Goal: Use online tool/utility: Utilize a website feature to perform a specific function

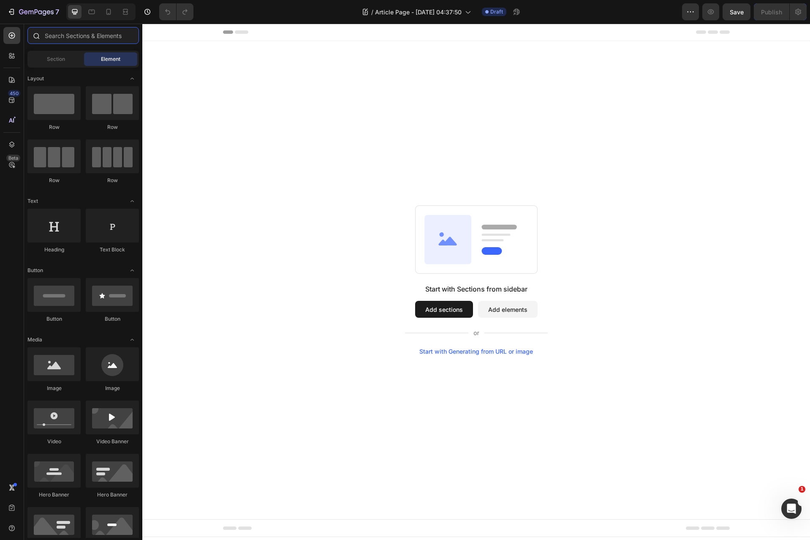
click at [79, 39] on input "text" at bounding box center [83, 35] width 112 height 17
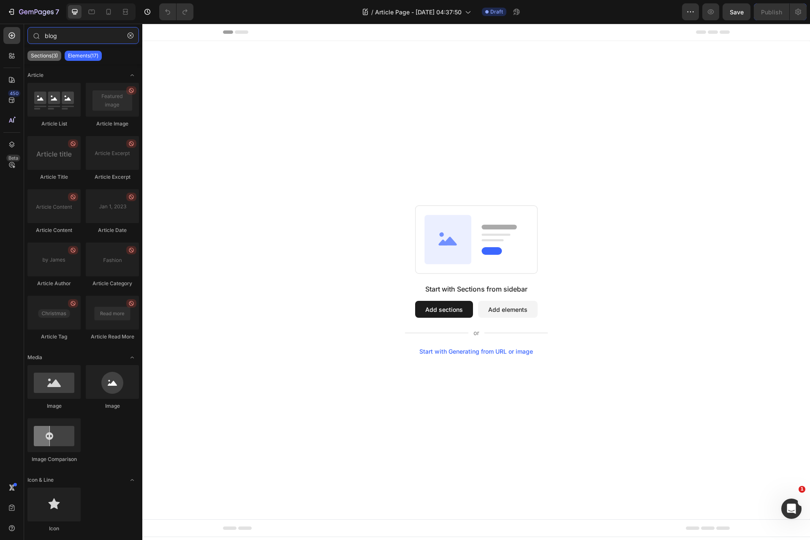
type input "blog"
click at [43, 59] on p "Sections(3)" at bounding box center [44, 55] width 27 height 7
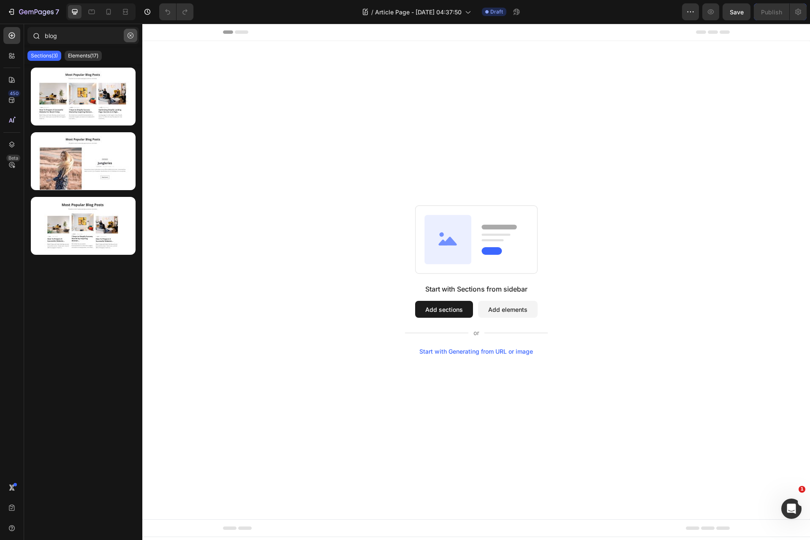
click at [129, 36] on icon "button" at bounding box center [131, 36] width 6 height 6
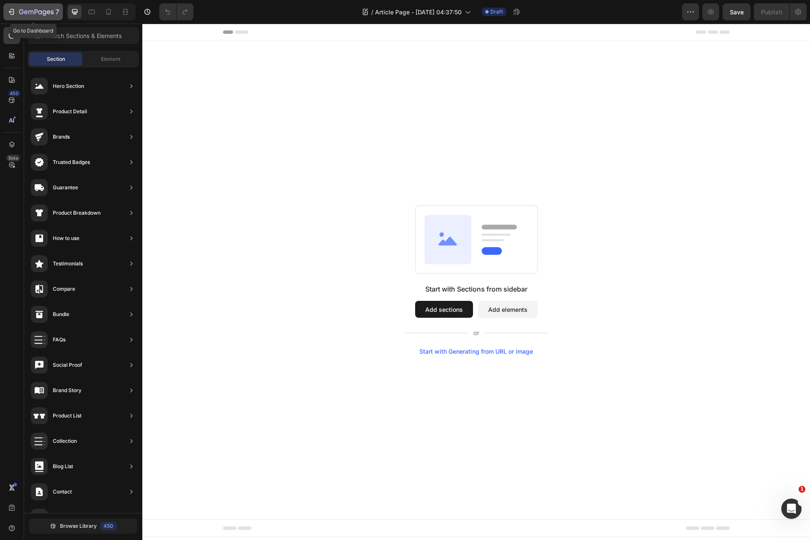
click at [28, 13] on icon "button" at bounding box center [30, 13] width 5 height 4
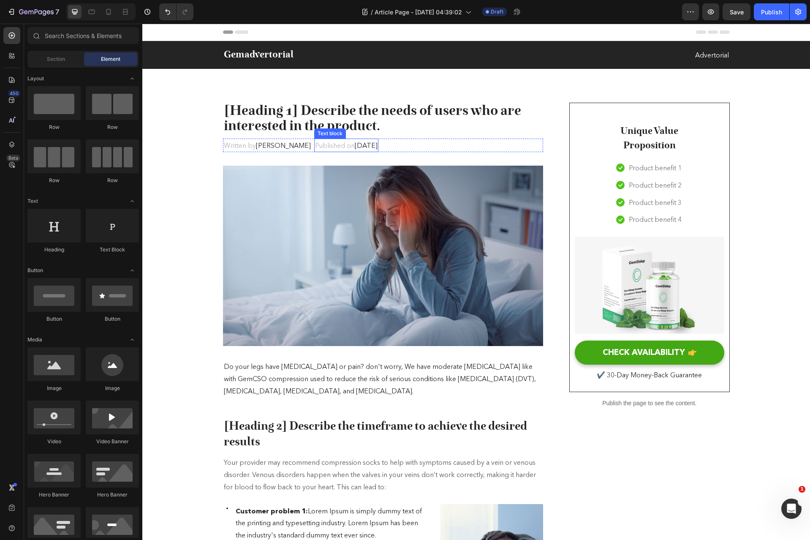
click at [340, 131] on p "[Heading 1] Describe the needs of users who are interested in the product." at bounding box center [383, 119] width 319 height 31
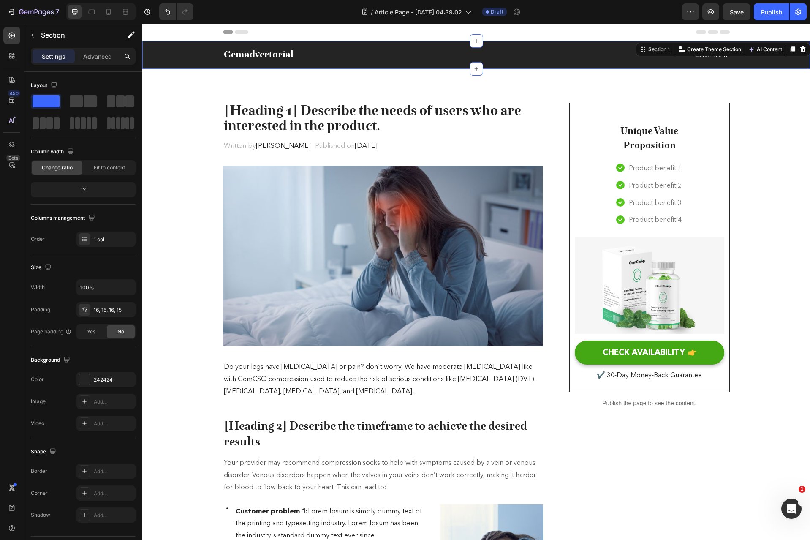
click at [171, 61] on div "Gemadvertorial Heading Advertorial Text block Row" at bounding box center [476, 55] width 655 height 14
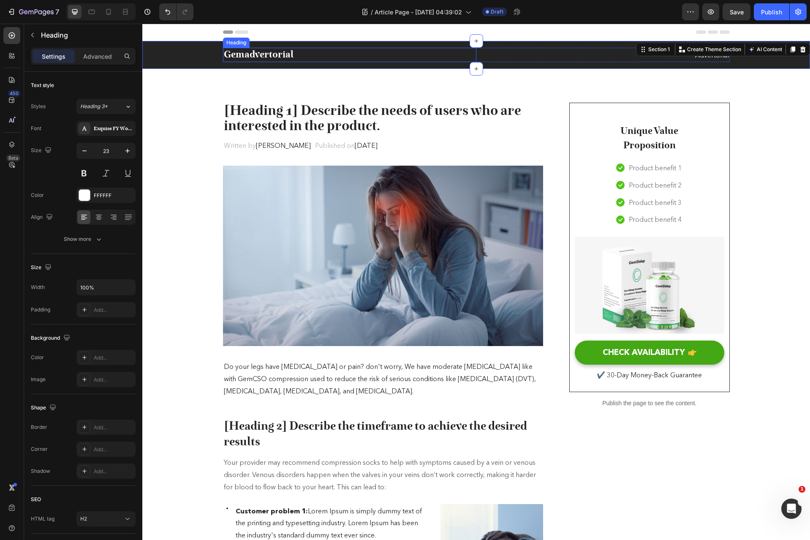
click at [224, 58] on p "Gemadvertorial" at bounding box center [350, 55] width 252 height 13
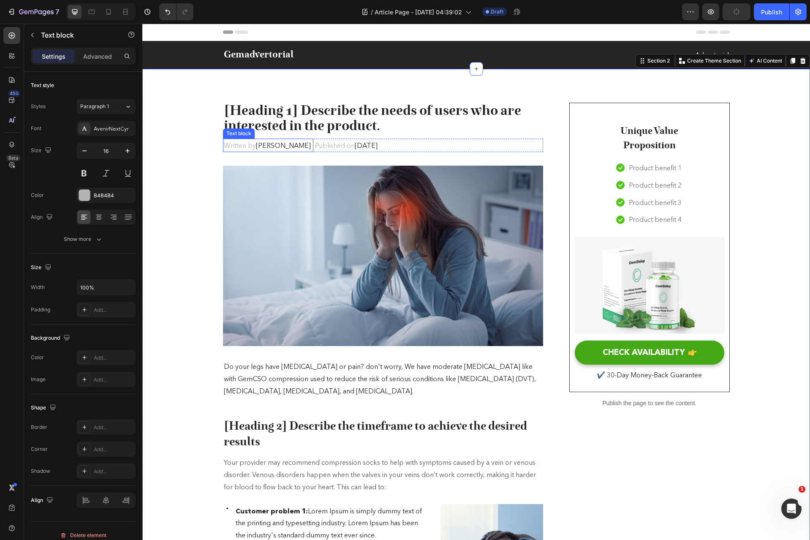
click at [243, 148] on p "Written by Dr.Marcus" at bounding box center [268, 145] width 89 height 12
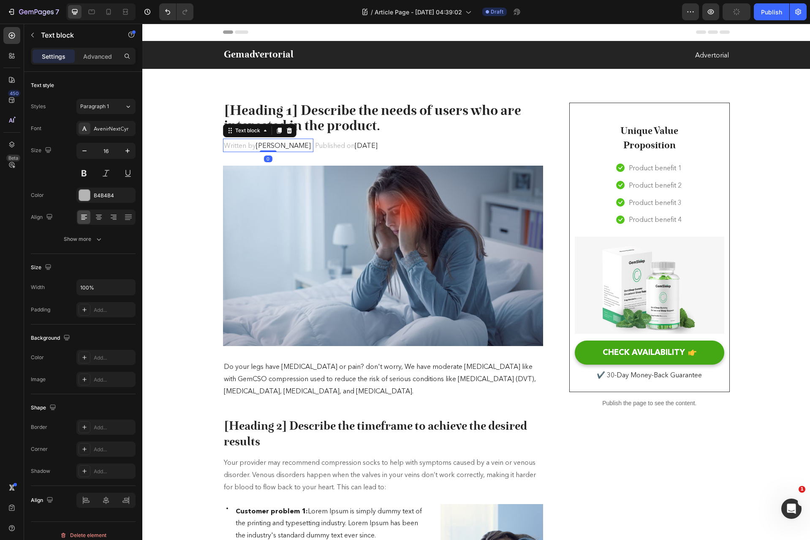
click at [266, 147] on span "Dr.Marcus" at bounding box center [283, 145] width 55 height 8
click at [319, 143] on p "Published on February 28, 2023" at bounding box center [346, 145] width 63 height 12
click at [361, 147] on span "February 28, 2023" at bounding box center [366, 145] width 23 height 8
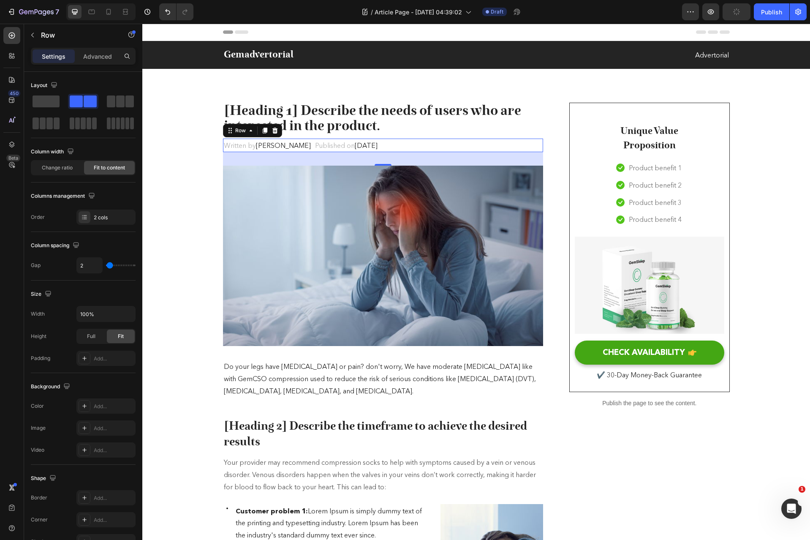
click at [438, 149] on div "Written by Dr.Marcus Text block Published on February 28, 2023 Text block Row 0" at bounding box center [383, 146] width 321 height 14
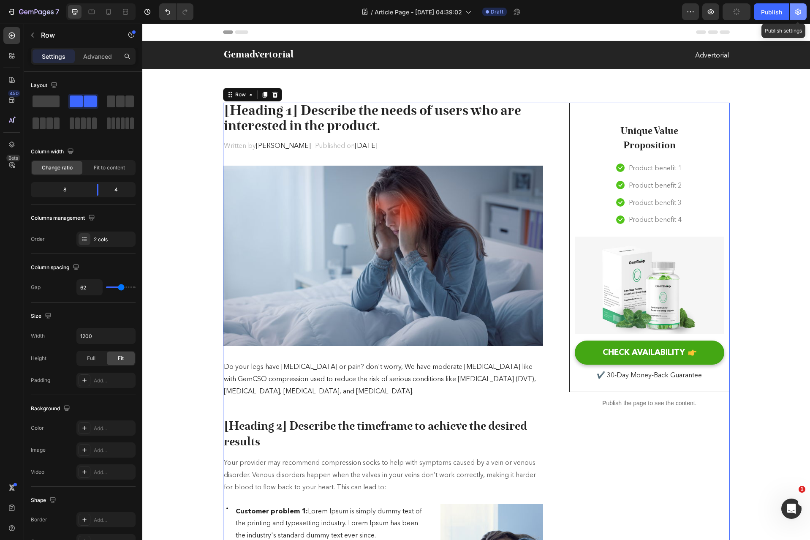
click at [799, 14] on icon "button" at bounding box center [799, 12] width 6 height 6
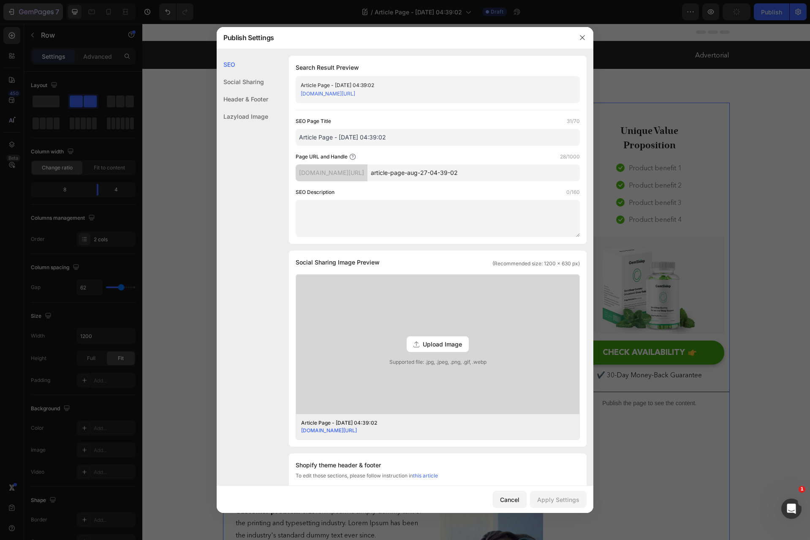
click at [9, 11] on div at bounding box center [405, 270] width 810 height 540
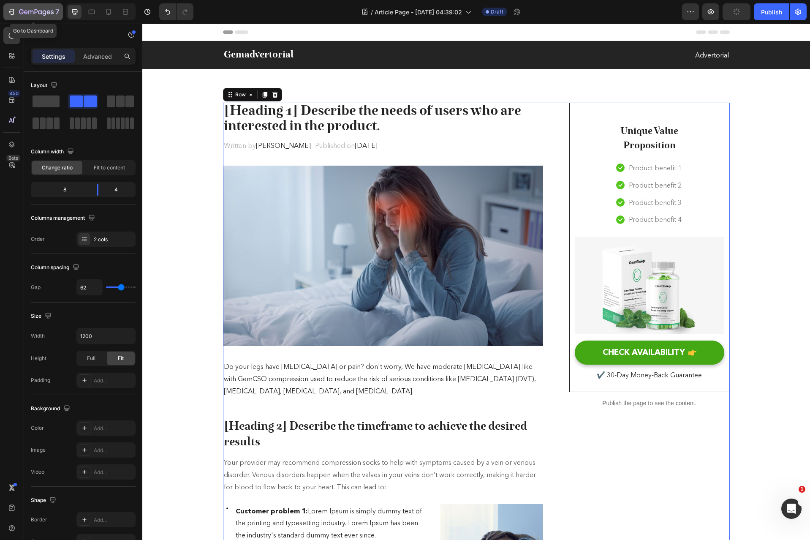
click at [6, 12] on button "7" at bounding box center [33, 11] width 60 height 17
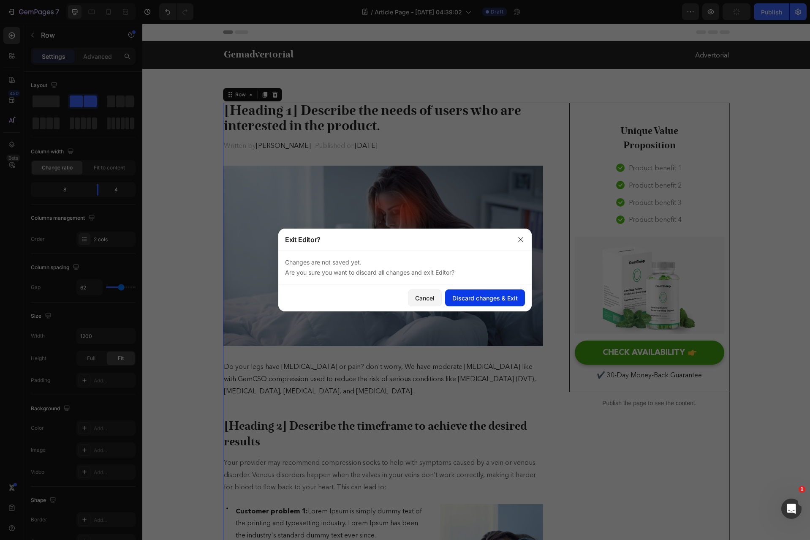
drag, startPoint x: 478, startPoint y: 298, endPoint x: 699, endPoint y: 249, distance: 225.9
click at [479, 298] on div "Discard changes & Exit" at bounding box center [485, 298] width 65 height 9
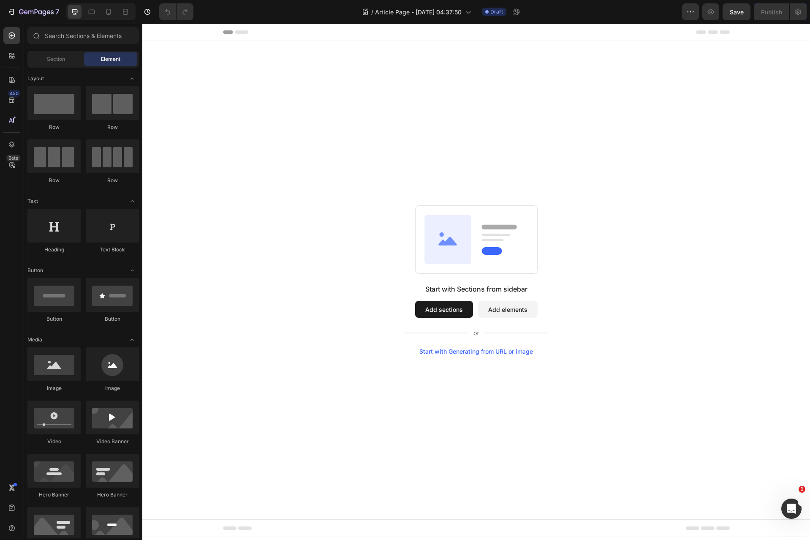
click at [461, 310] on button "Add sections" at bounding box center [444, 309] width 58 height 17
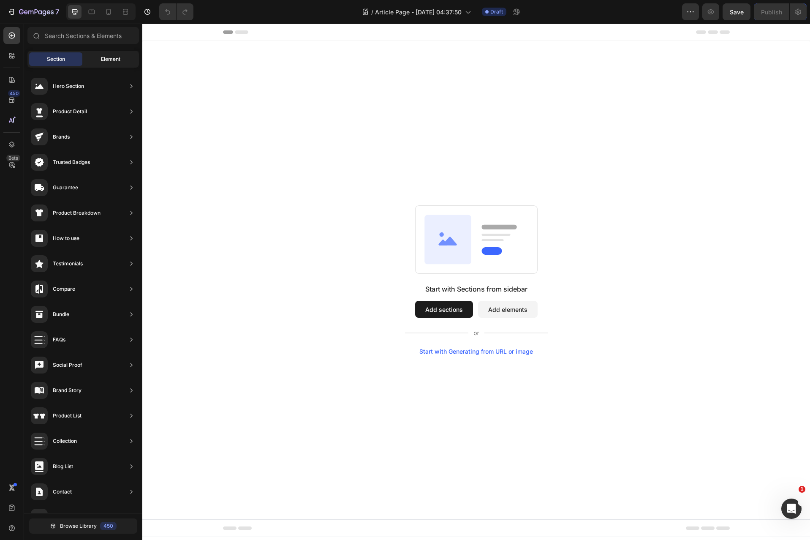
click at [108, 60] on span "Element" at bounding box center [110, 59] width 19 height 8
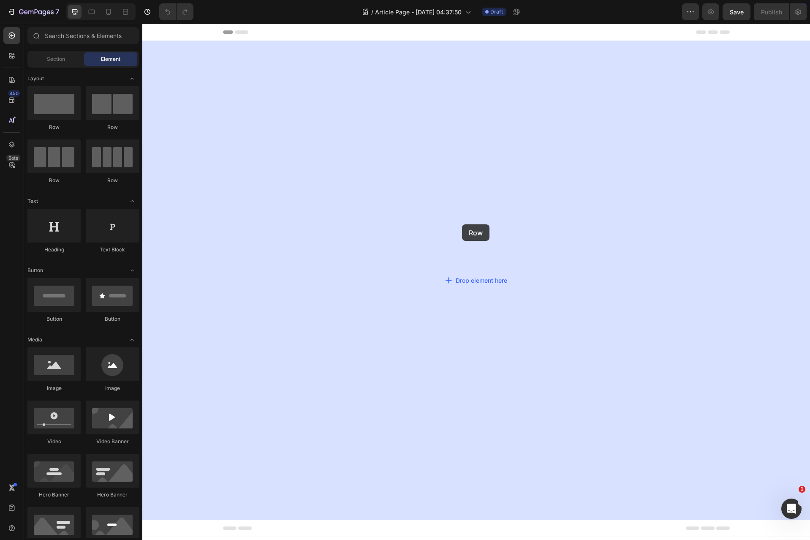
drag, startPoint x: 201, startPoint y: 122, endPoint x: 462, endPoint y: 224, distance: 280.4
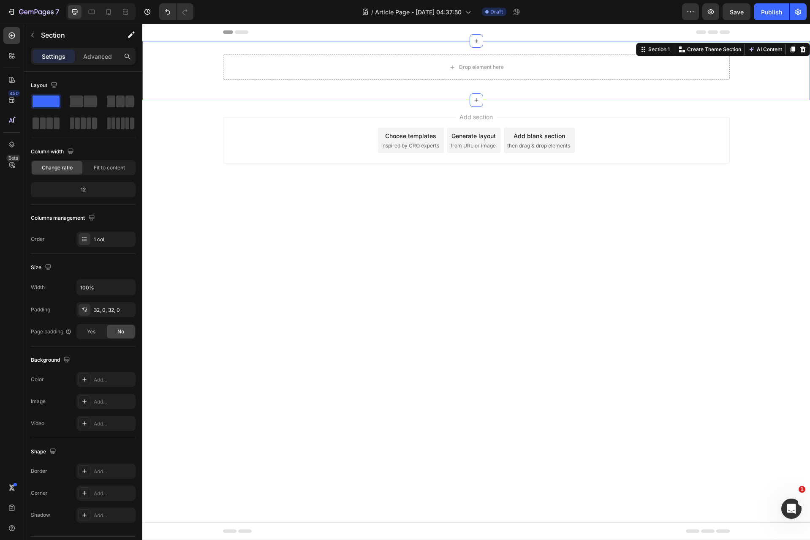
click at [185, 83] on div "Drop element here Row" at bounding box center [476, 71] width 668 height 32
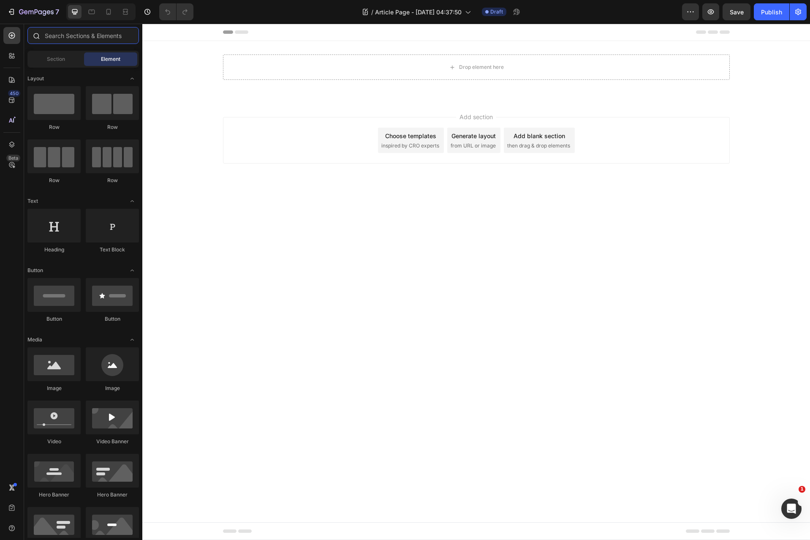
click at [59, 35] on input "text" at bounding box center [83, 35] width 112 height 17
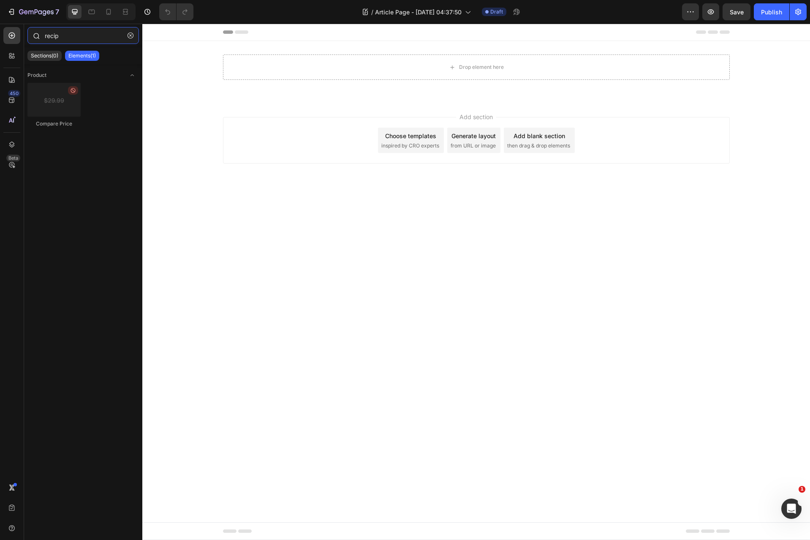
type input "recipe"
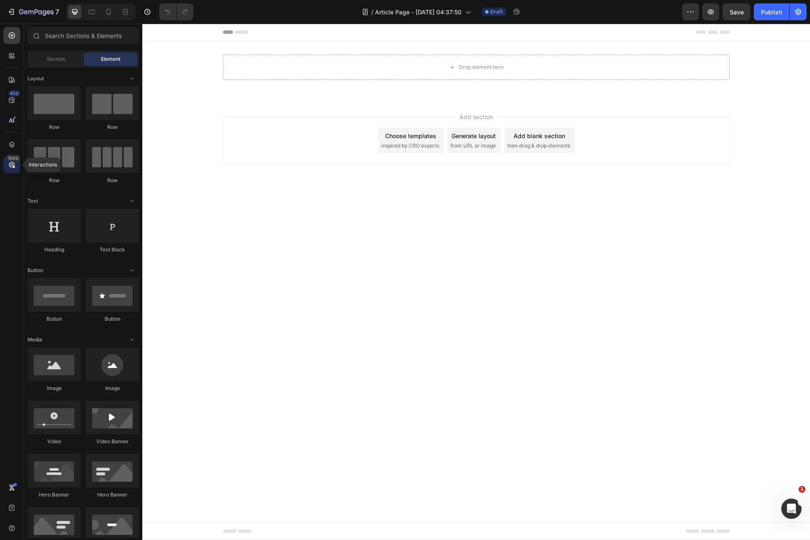
click at [12, 165] on icon at bounding box center [12, 165] width 8 height 8
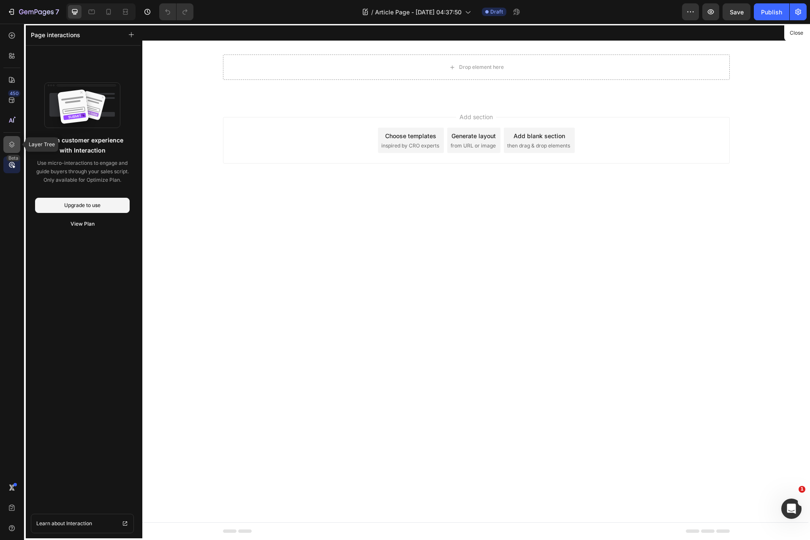
click at [14, 147] on icon at bounding box center [12, 144] width 8 height 8
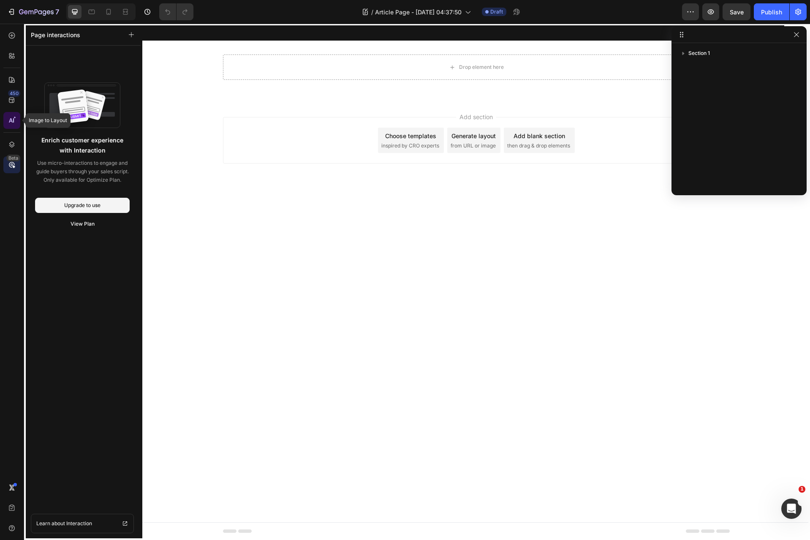
click at [13, 124] on icon at bounding box center [12, 120] width 8 height 8
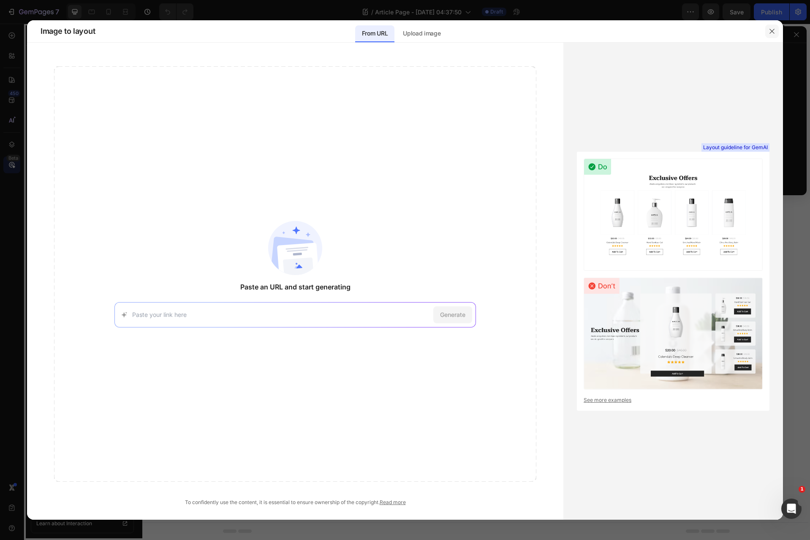
click at [775, 30] on icon "button" at bounding box center [772, 31] width 7 height 7
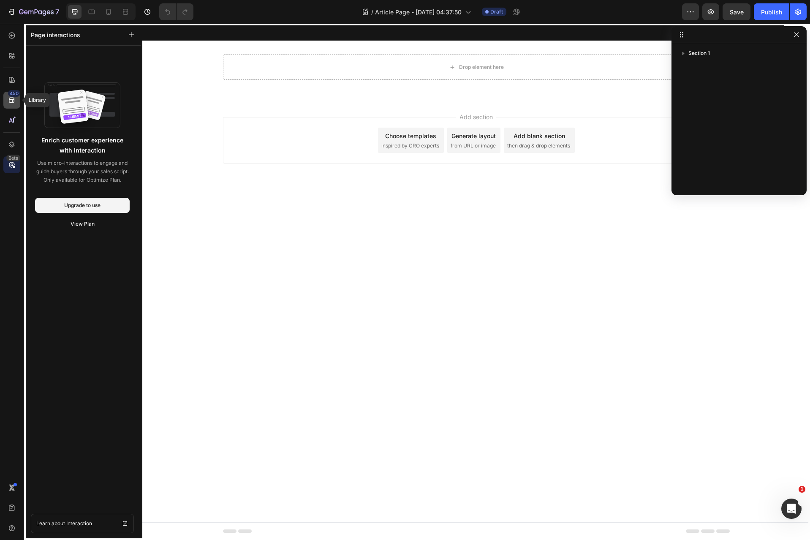
click at [12, 105] on div "450" at bounding box center [11, 100] width 17 height 17
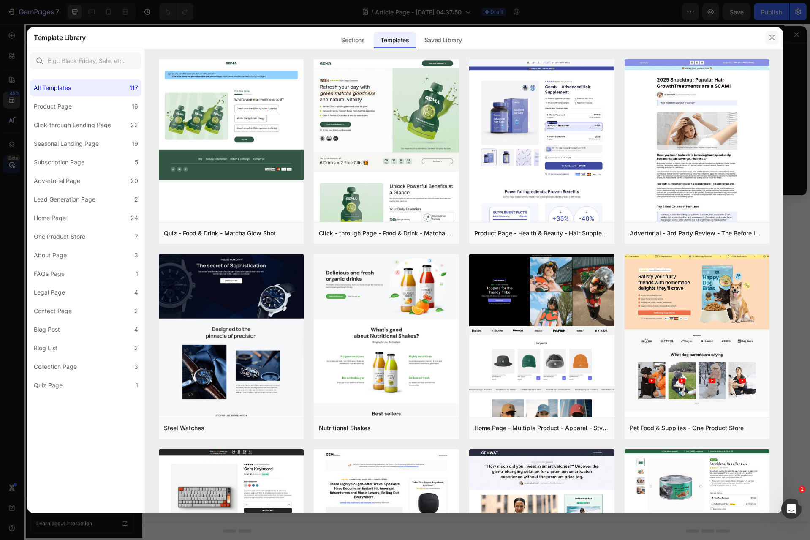
click at [771, 38] on icon "button" at bounding box center [772, 37] width 7 height 7
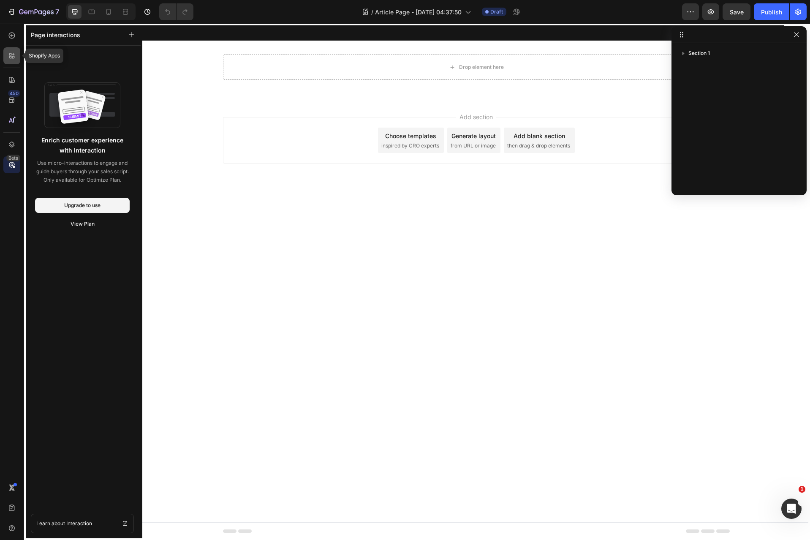
click at [12, 56] on icon at bounding box center [13, 57] width 3 height 3
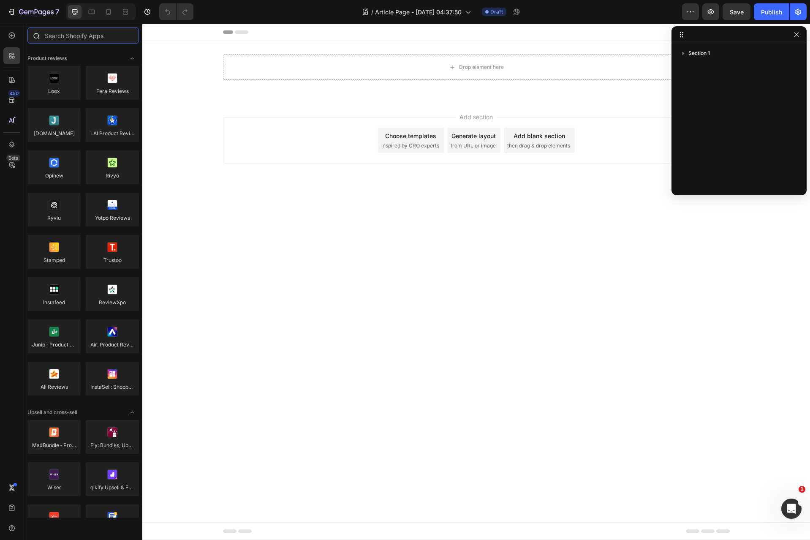
click at [78, 35] on input "text" at bounding box center [83, 35] width 112 height 17
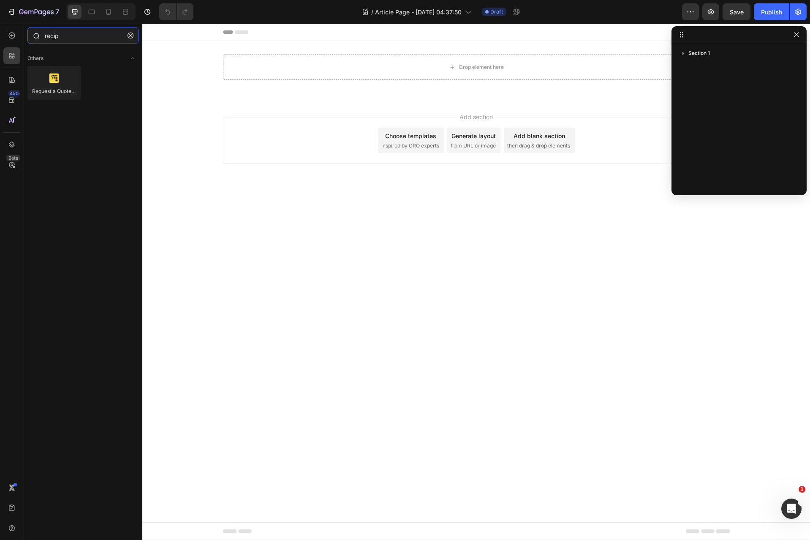
type input "recipe"
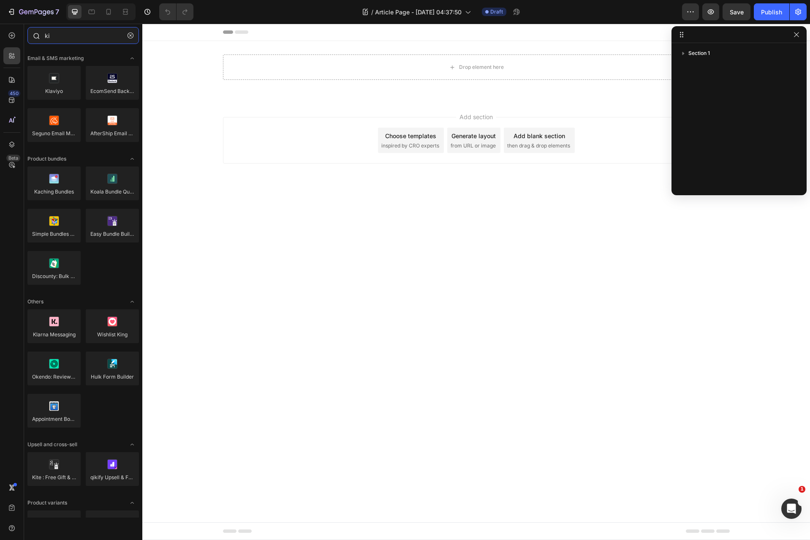
type input "kit"
